Goal: Task Accomplishment & Management: Complete application form

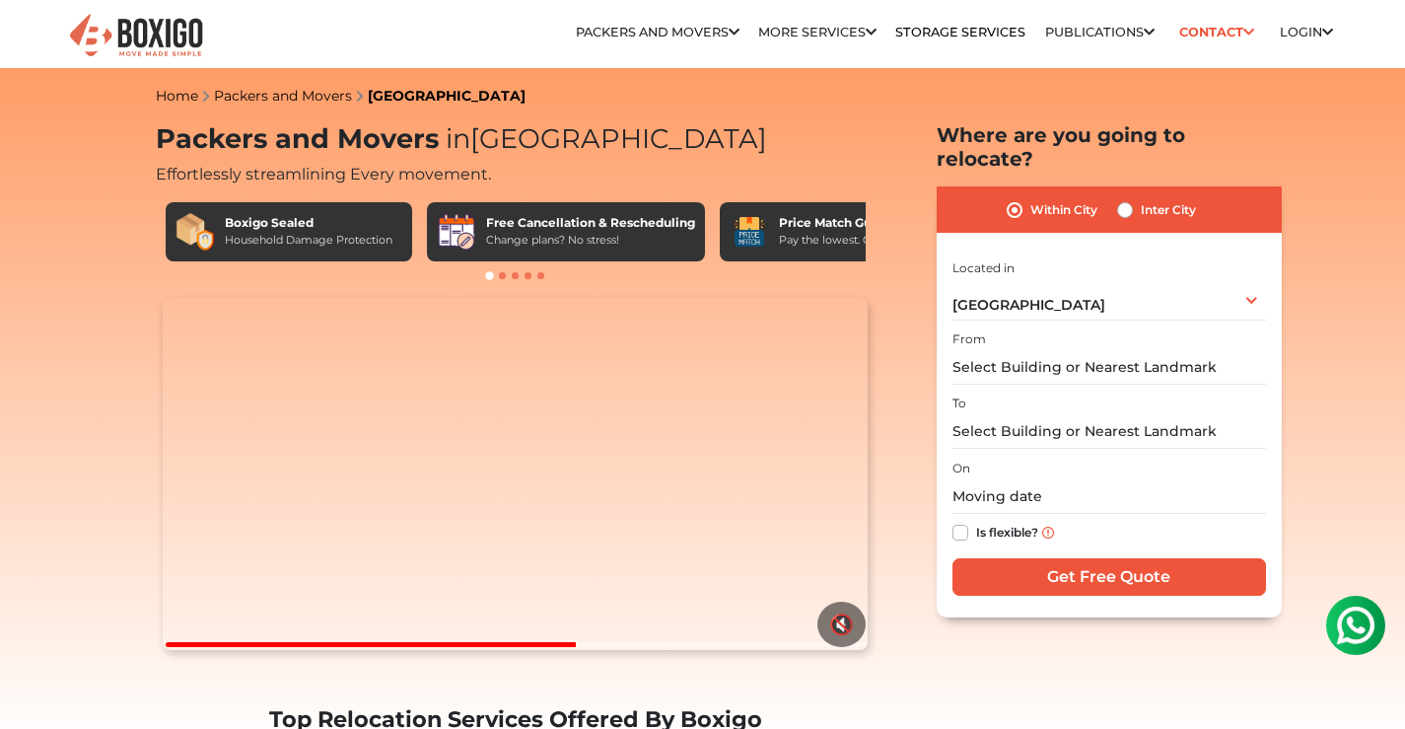
click at [979, 330] on label "From" at bounding box center [969, 339] width 34 height 18
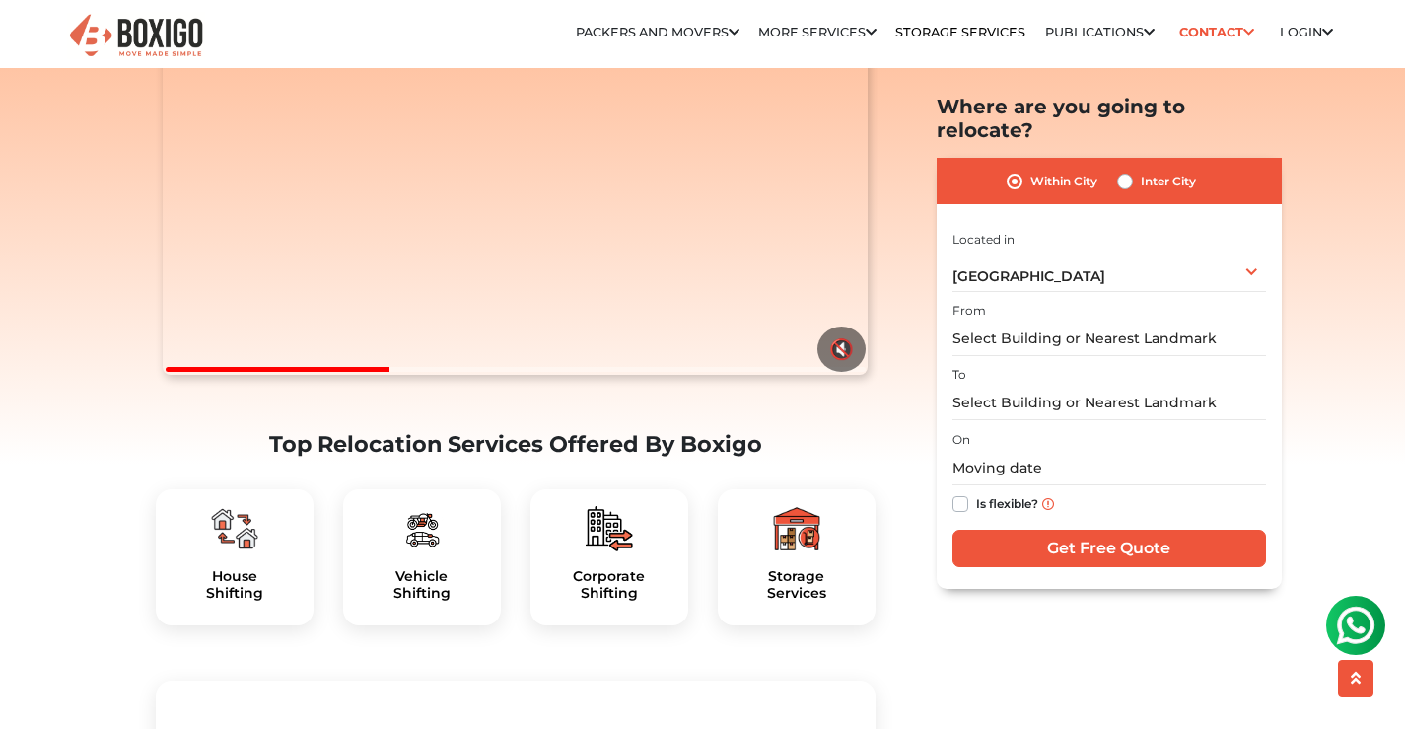
scroll to position [296, 0]
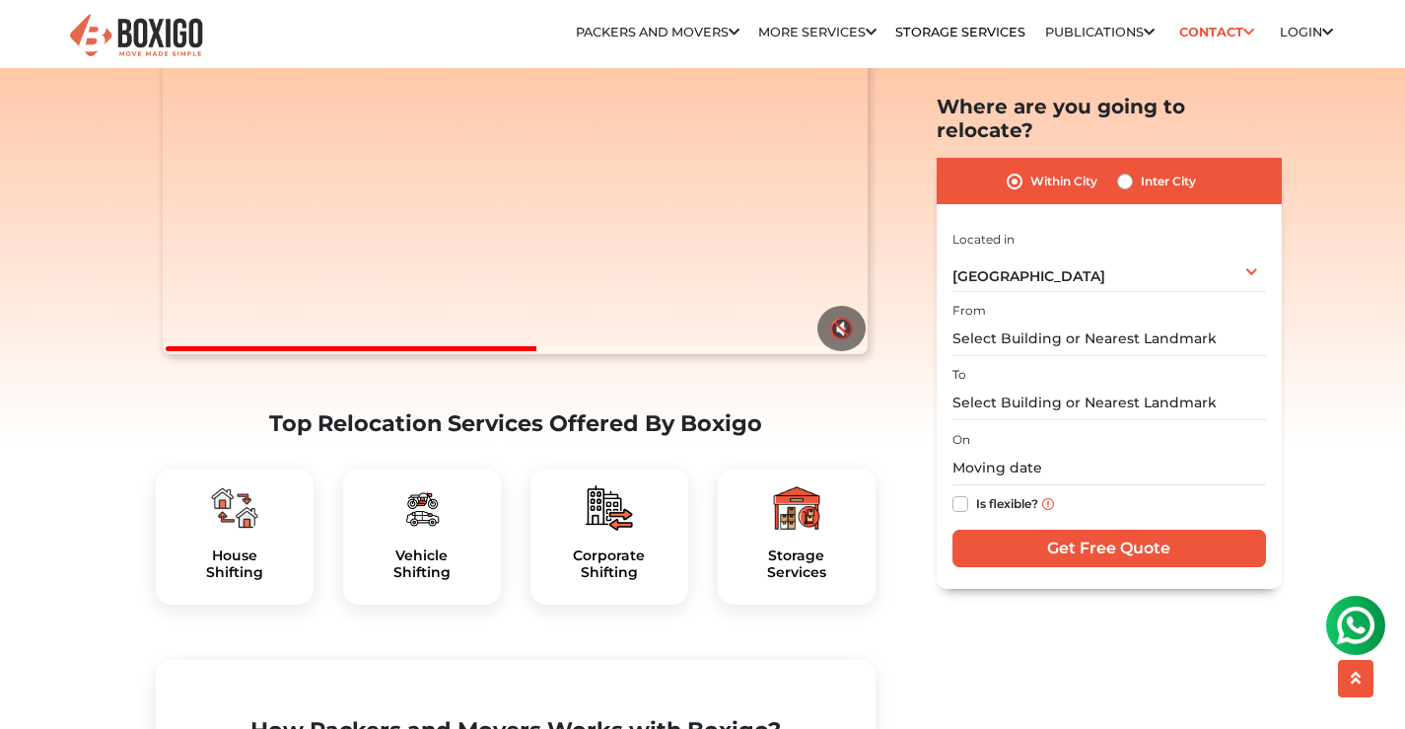
click at [962, 302] on label "From" at bounding box center [969, 311] width 34 height 18
click at [999, 321] on input "text" at bounding box center [1108, 338] width 313 height 35
click at [991, 385] on input "text" at bounding box center [1108, 402] width 313 height 35
click at [979, 427] on div "On Is flexible?" at bounding box center [1108, 475] width 313 height 97
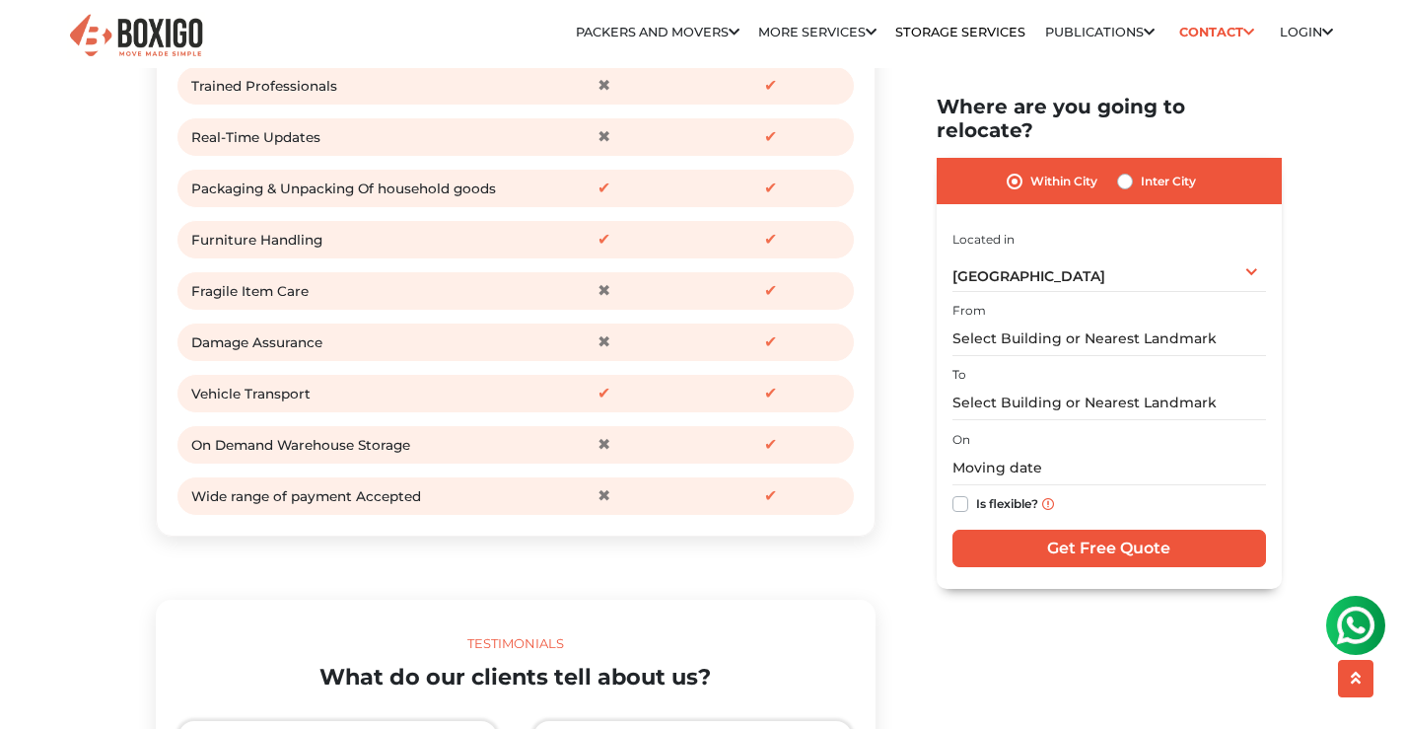
scroll to position [2760, 0]
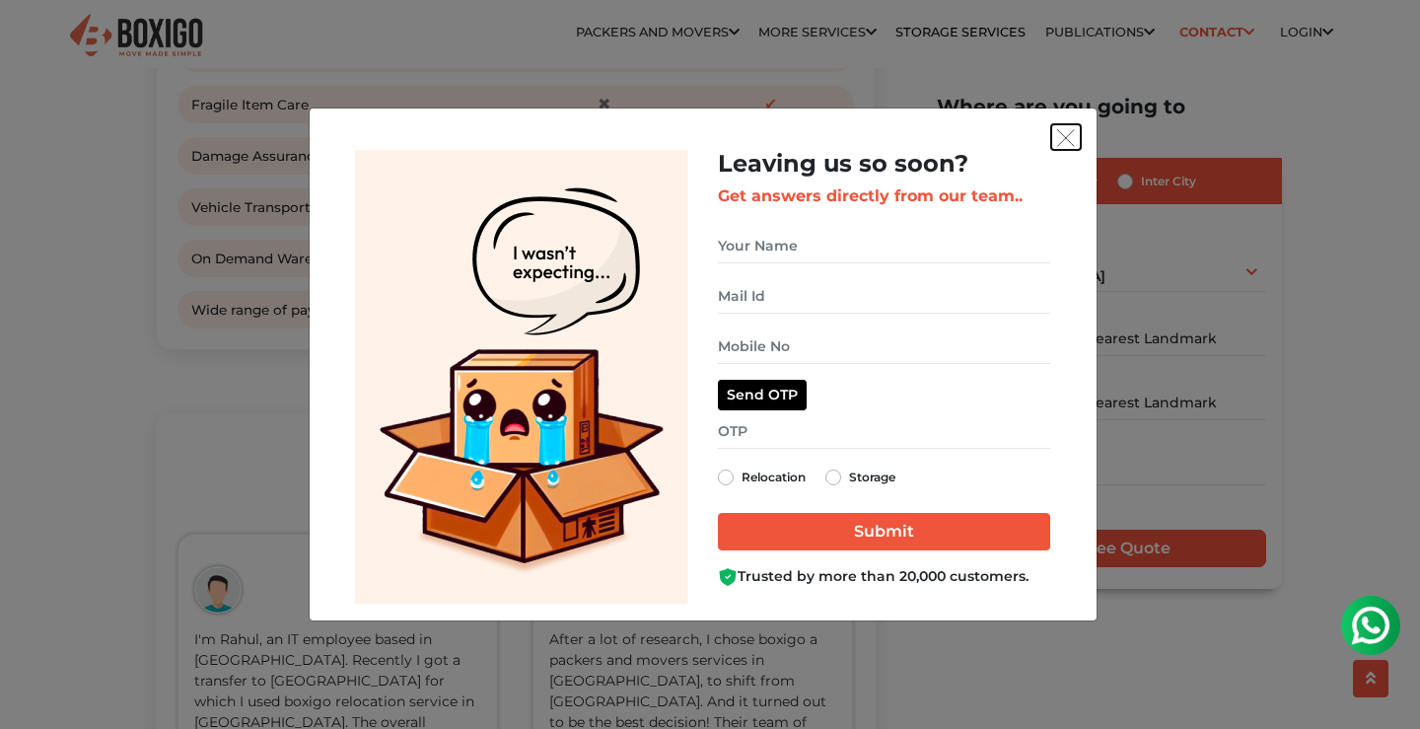
click at [1072, 127] on button "get free quote dialog" at bounding box center [1066, 137] width 30 height 26
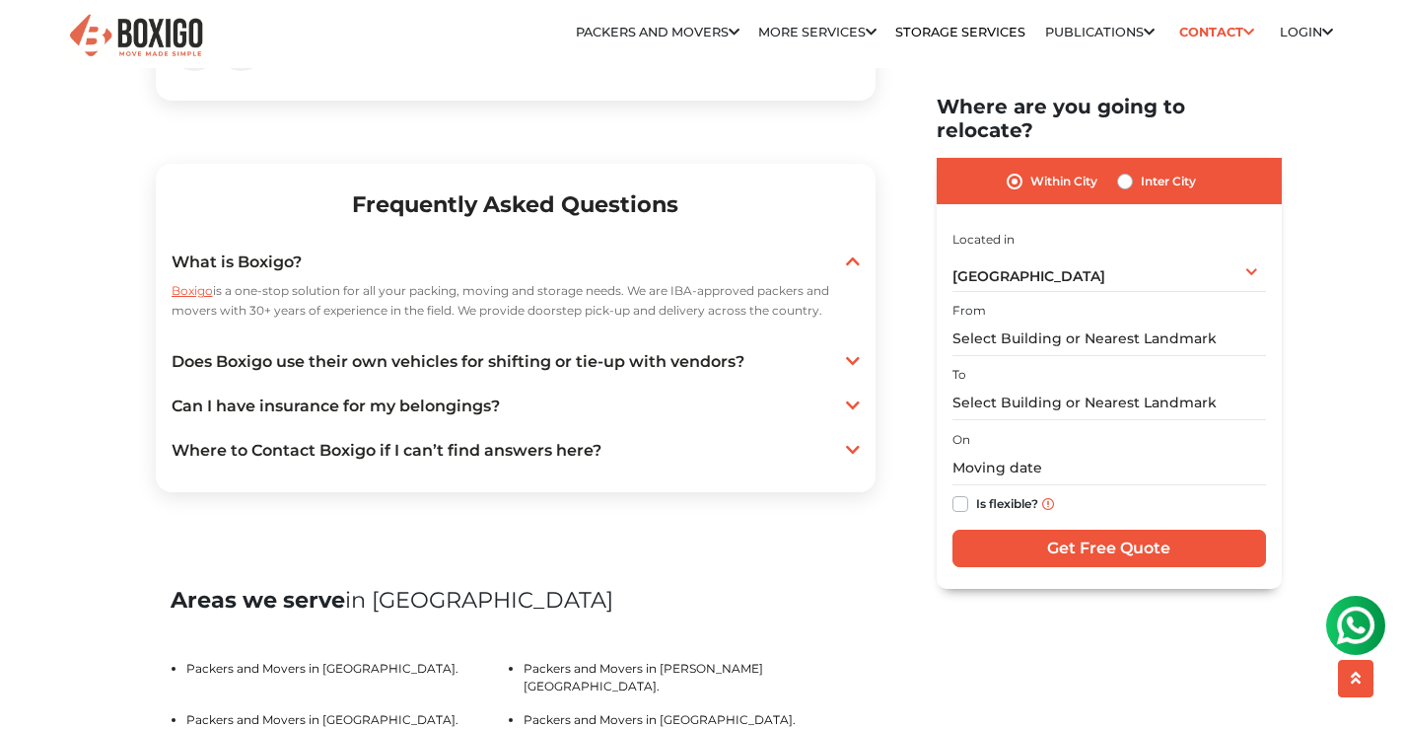
scroll to position [3648, 0]
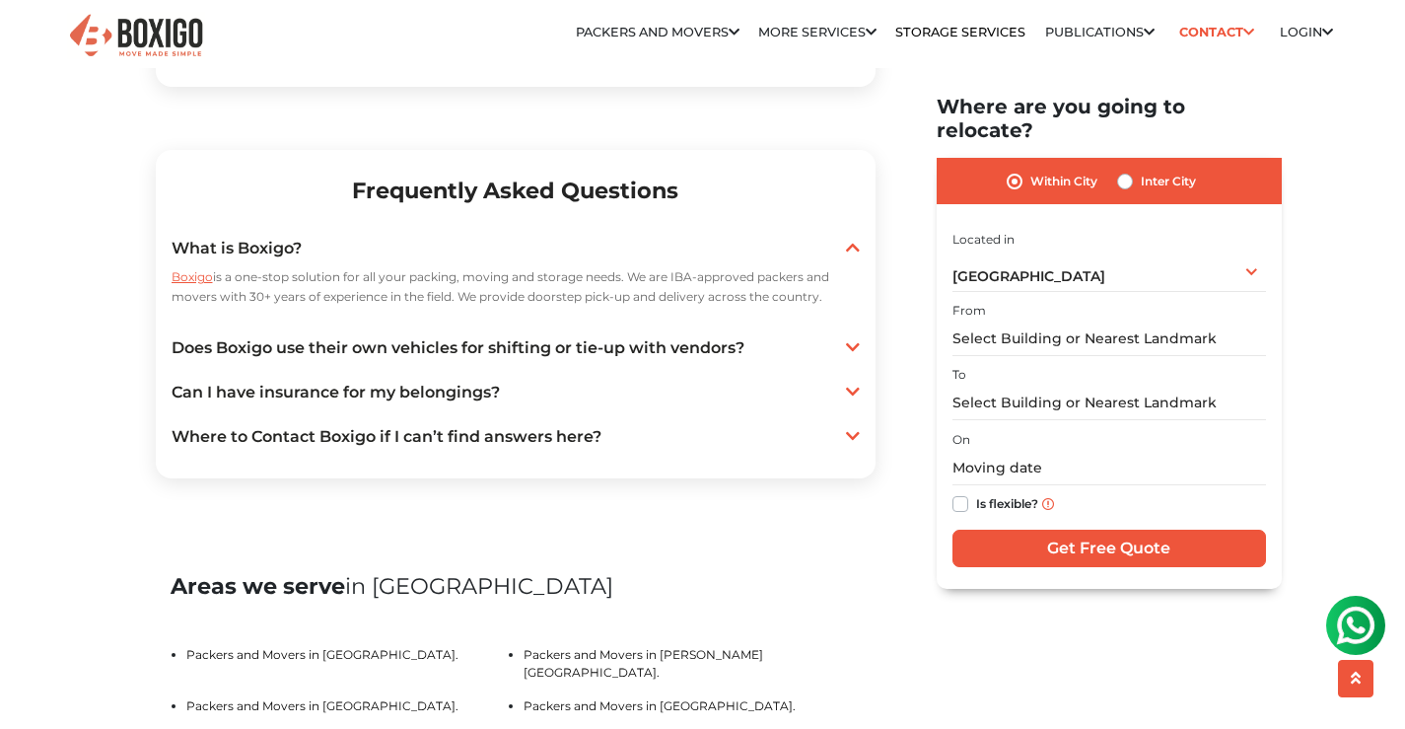
click at [853, 355] on icon at bounding box center [853, 347] width 14 height 16
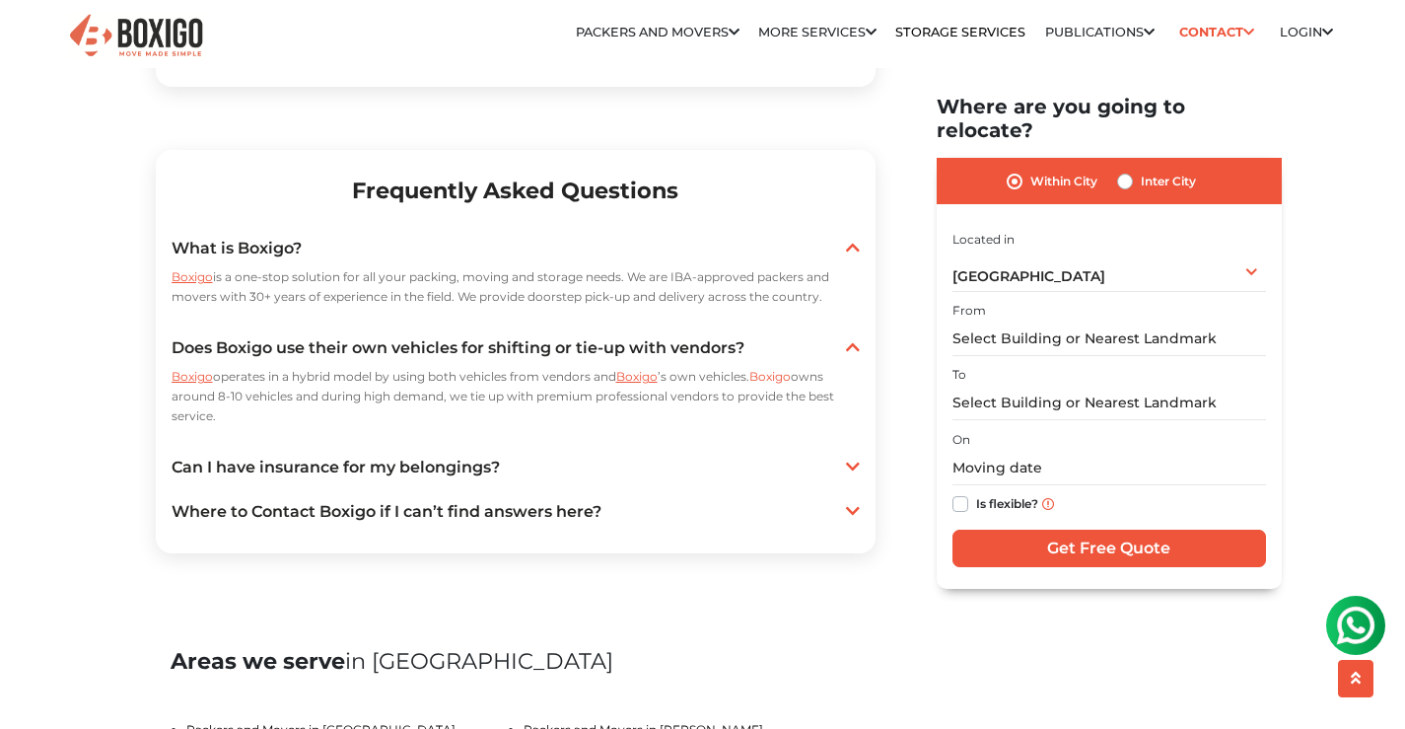
click at [856, 474] on icon at bounding box center [853, 466] width 14 height 16
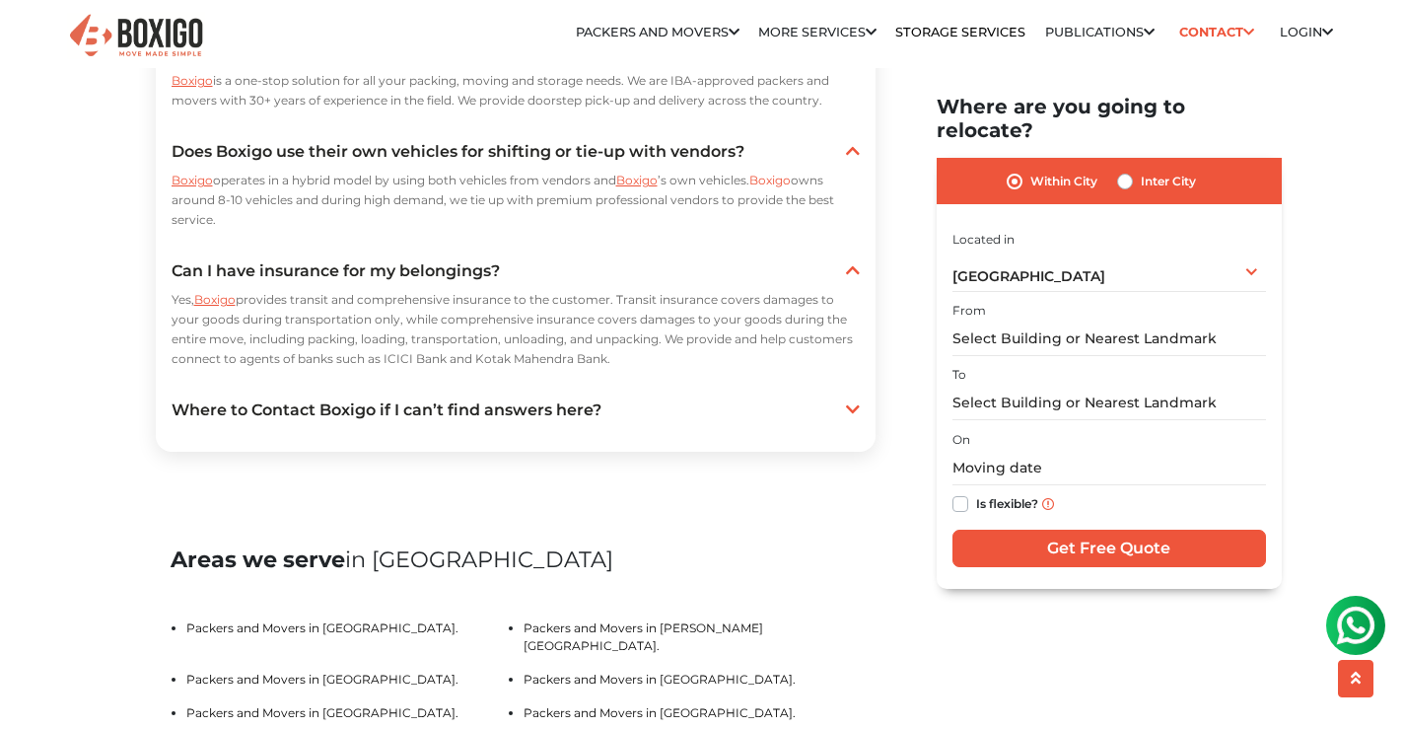
scroll to position [3845, 0]
click at [843, 421] on link "Where to Contact Boxigo if I can’t find answers here?" at bounding box center [516, 409] width 688 height 24
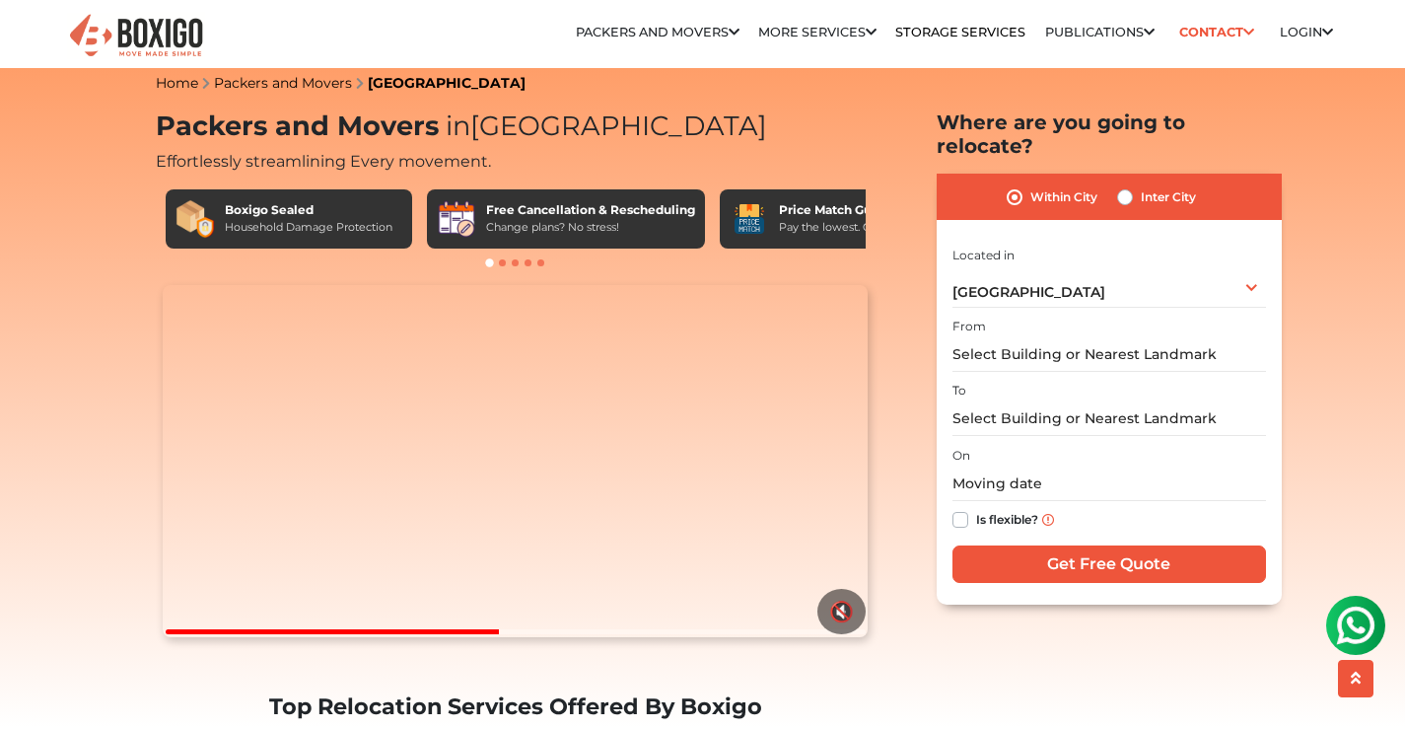
scroll to position [0, 0]
